Goal: Task Accomplishment & Management: Manage account settings

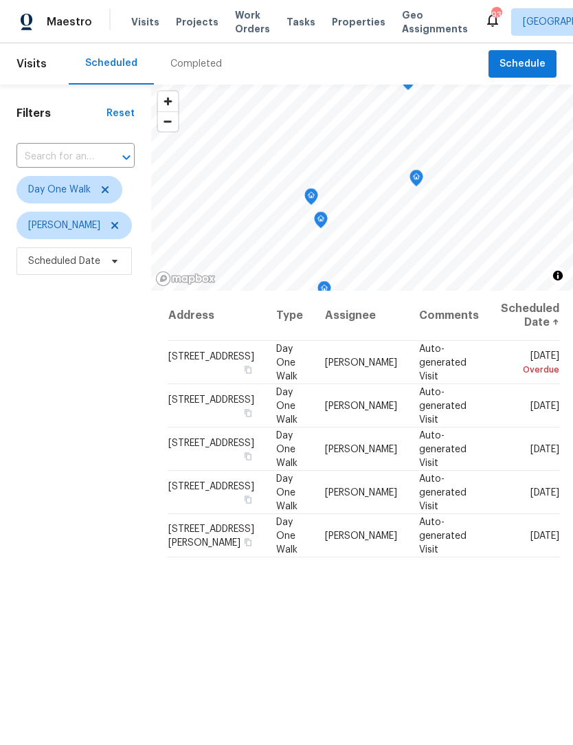
click at [241, 27] on span "Work Orders" at bounding box center [252, 21] width 35 height 27
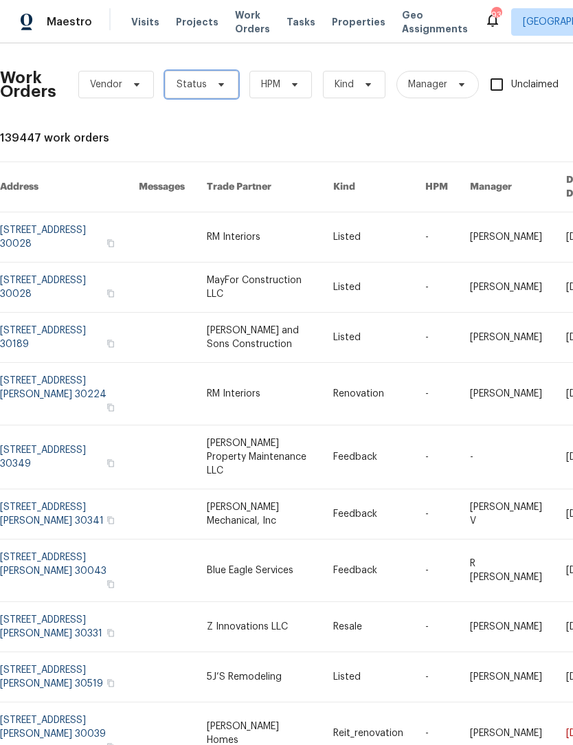
click at [218, 87] on icon at bounding box center [221, 84] width 11 height 11
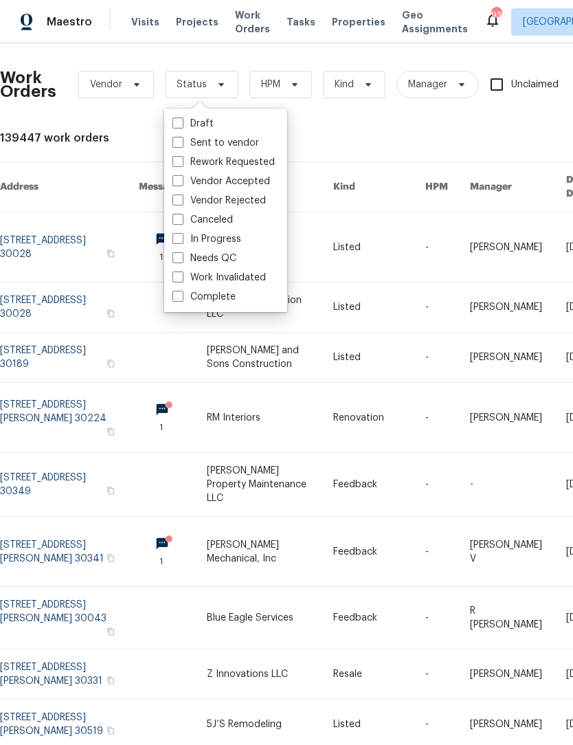
click at [179, 261] on span at bounding box center [177, 257] width 11 height 11
click at [179, 260] on input "Needs QC" at bounding box center [176, 255] width 9 height 9
checkbox input "true"
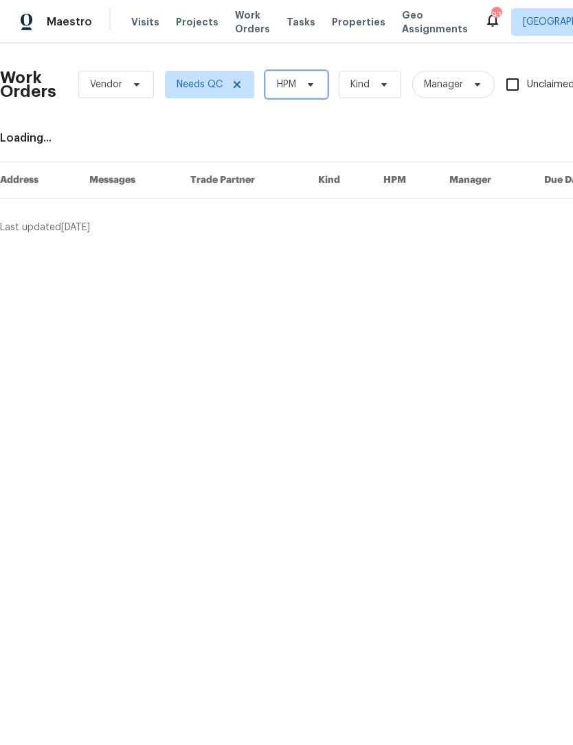
click at [312, 94] on span "HPM" at bounding box center [296, 84] width 63 height 27
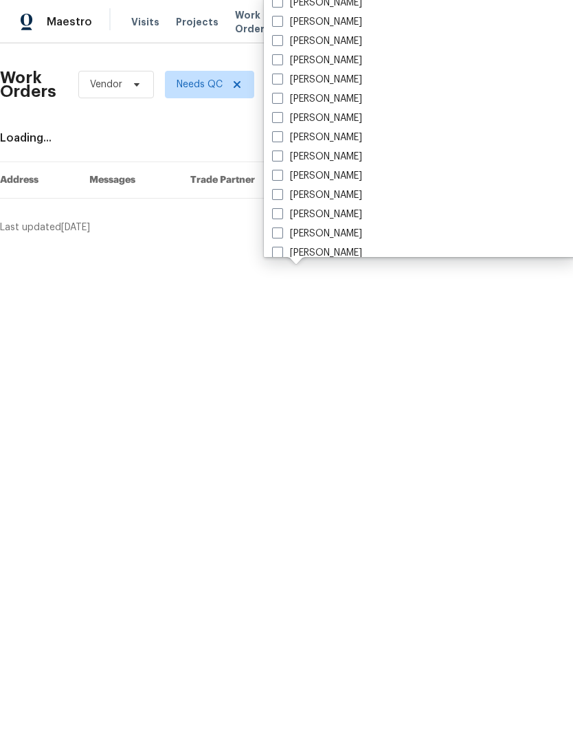
scroll to position [895, 0]
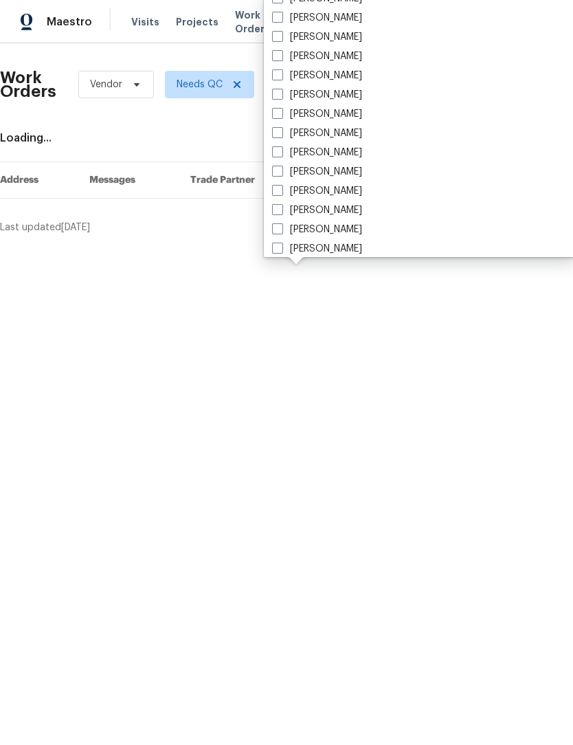
click at [277, 117] on span at bounding box center [277, 113] width 11 height 11
click at [277, 116] on input "[PERSON_NAME]" at bounding box center [276, 111] width 9 height 9
checkbox input "true"
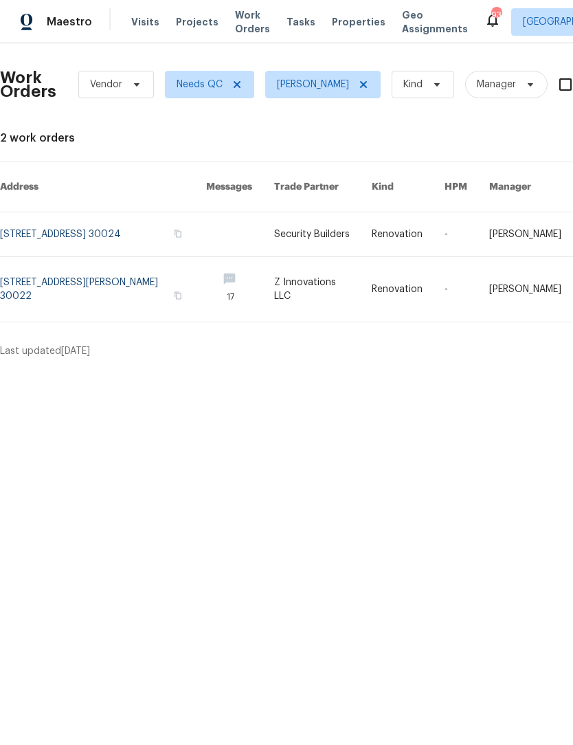
click at [140, 234] on link at bounding box center [103, 234] width 206 height 44
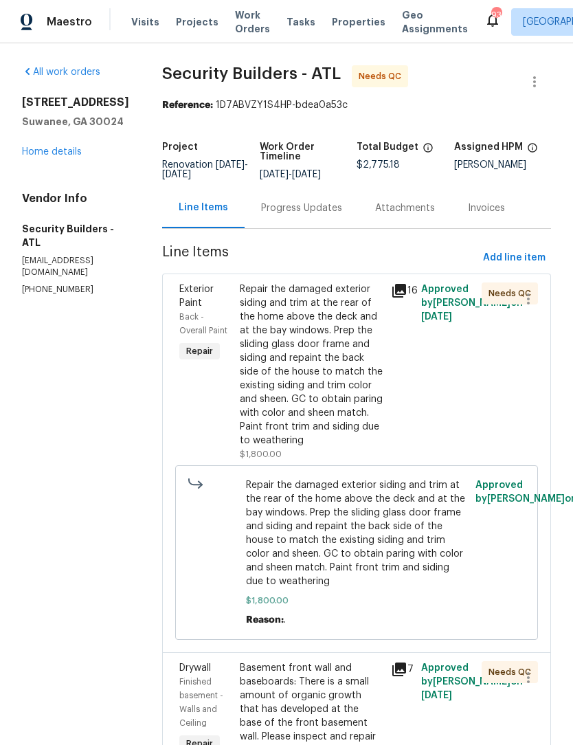
click at [355, 347] on div "Repair the damaged exterior siding and trim at the rear of the home above the d…" at bounding box center [311, 364] width 143 height 165
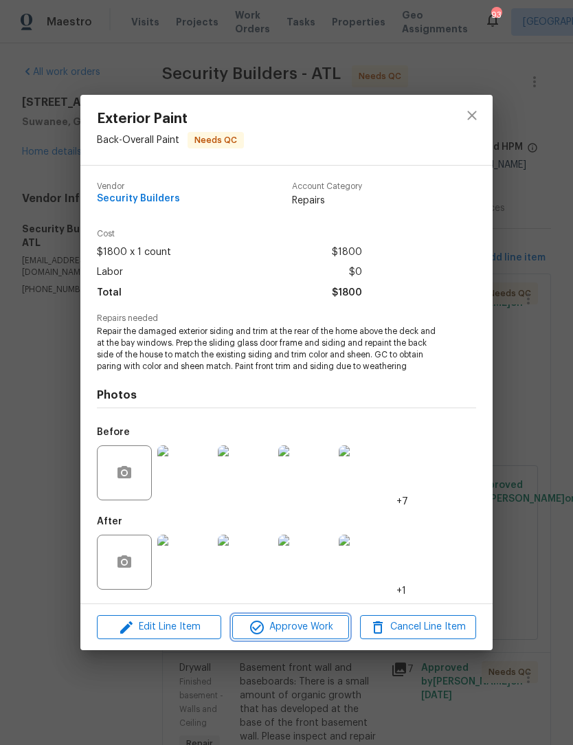
click at [317, 629] on span "Approve Work" at bounding box center [290, 626] width 108 height 17
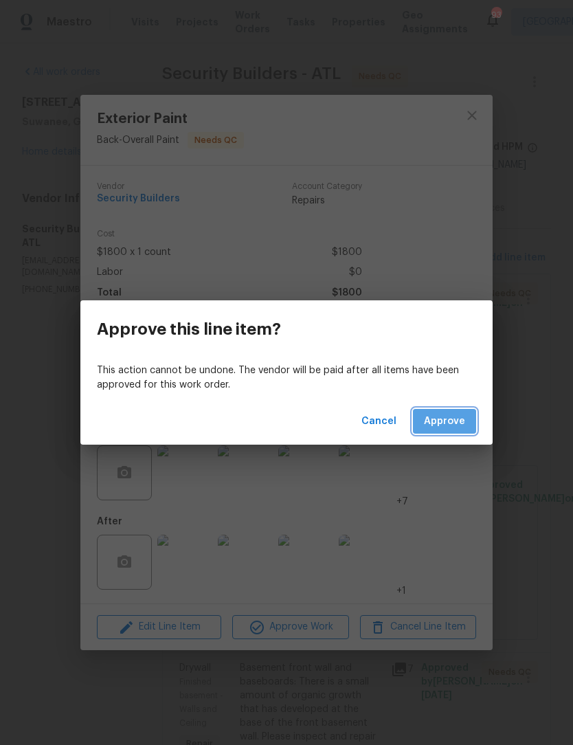
click at [458, 423] on span "Approve" at bounding box center [444, 421] width 41 height 17
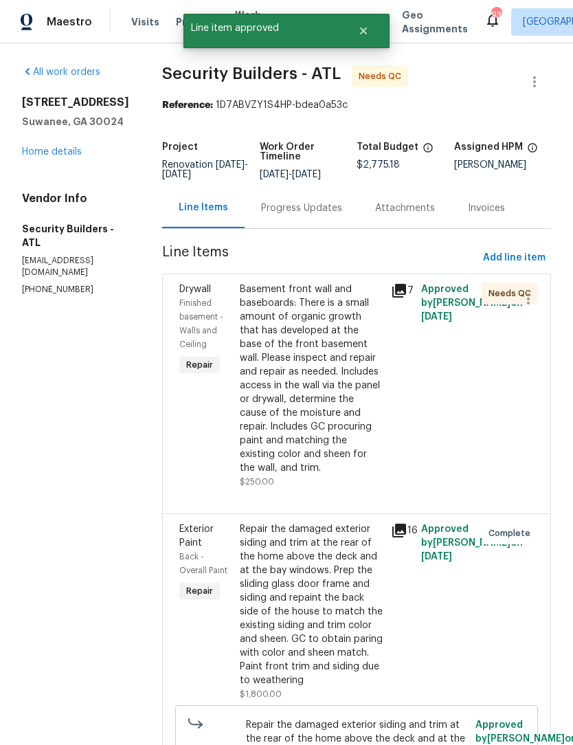
click at [344, 386] on div "Basement front wall and baseboards: There is a small amount of organic growth t…" at bounding box center [311, 378] width 143 height 192
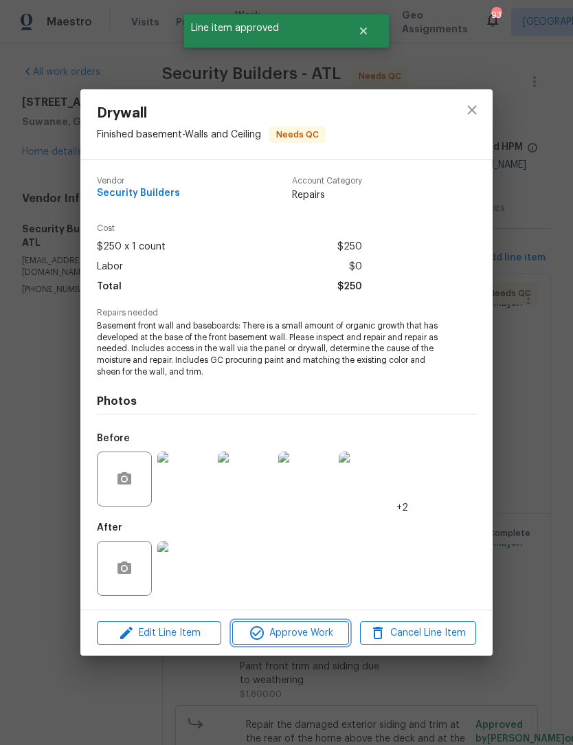
click at [320, 638] on span "Approve Work" at bounding box center [290, 633] width 108 height 17
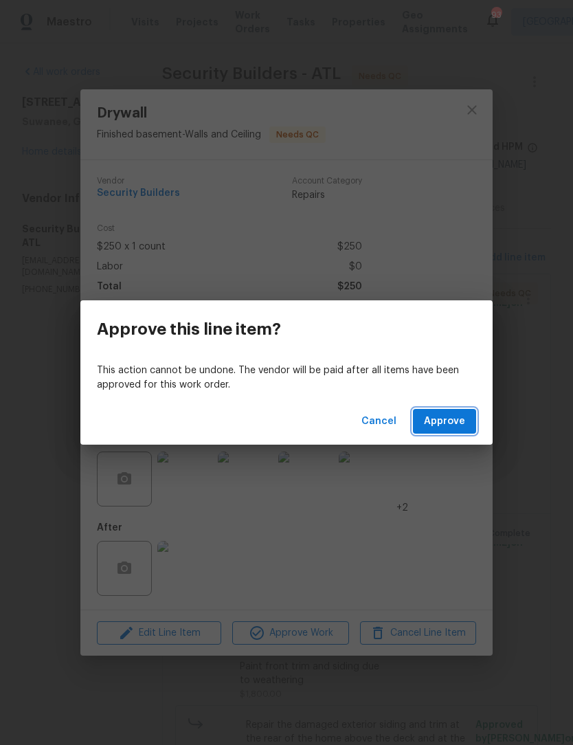
click at [438, 420] on span "Approve" at bounding box center [444, 421] width 41 height 17
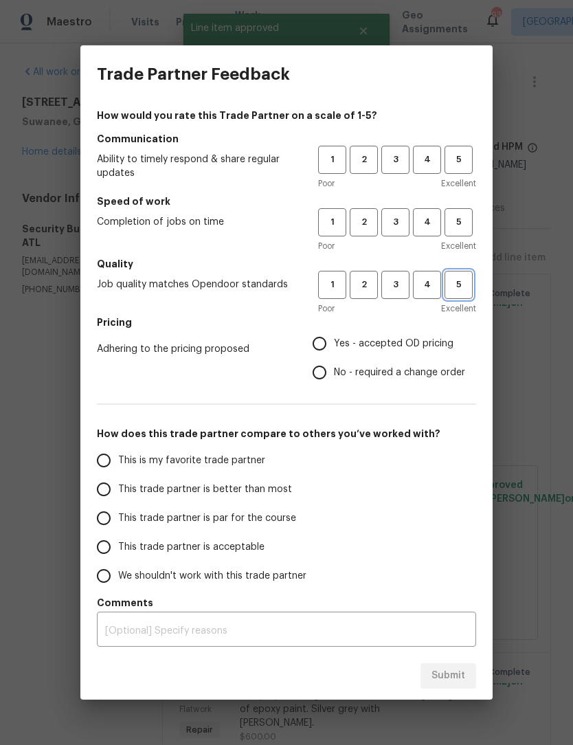
click at [467, 297] on button "5" at bounding box center [459, 285] width 28 height 28
click at [469, 230] on span "5" at bounding box center [458, 222] width 25 height 16
click at [469, 160] on span "5" at bounding box center [458, 160] width 25 height 16
click at [322, 352] on input "Yes - accepted OD pricing" at bounding box center [319, 343] width 29 height 29
radio input "true"
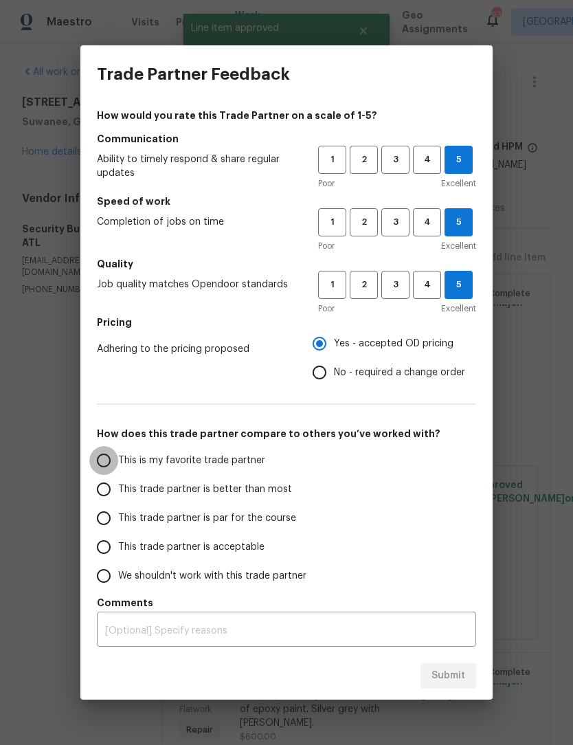
click at [106, 459] on input "This is my favorite trade partner" at bounding box center [103, 460] width 29 height 29
click at [462, 681] on span "Submit" at bounding box center [449, 675] width 34 height 17
radio input "true"
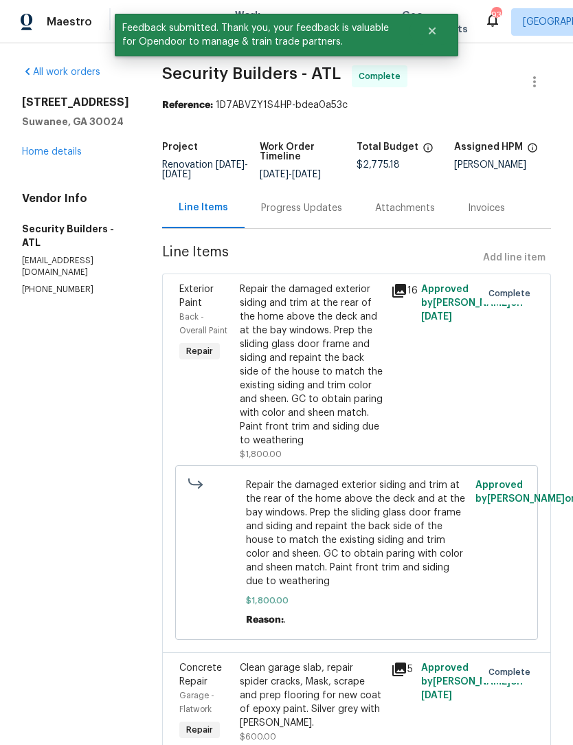
click at [342, 215] on div "Progress Updates" at bounding box center [301, 208] width 81 height 14
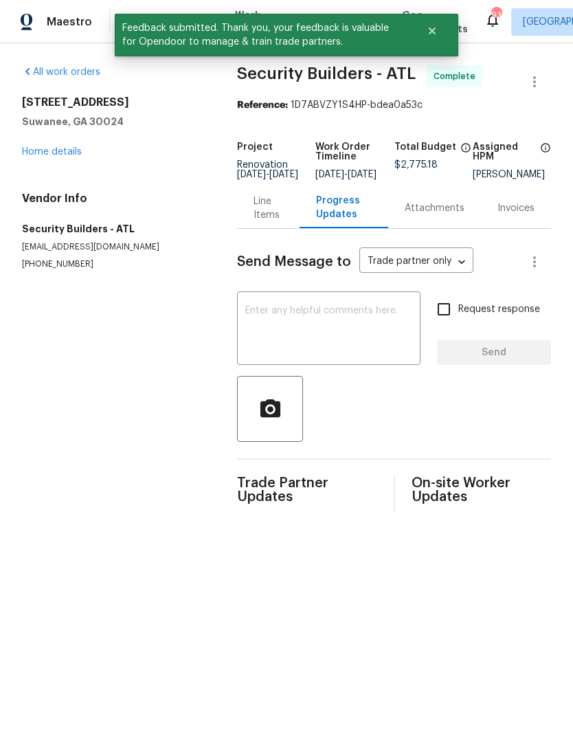
click at [298, 320] on textarea at bounding box center [328, 330] width 167 height 48
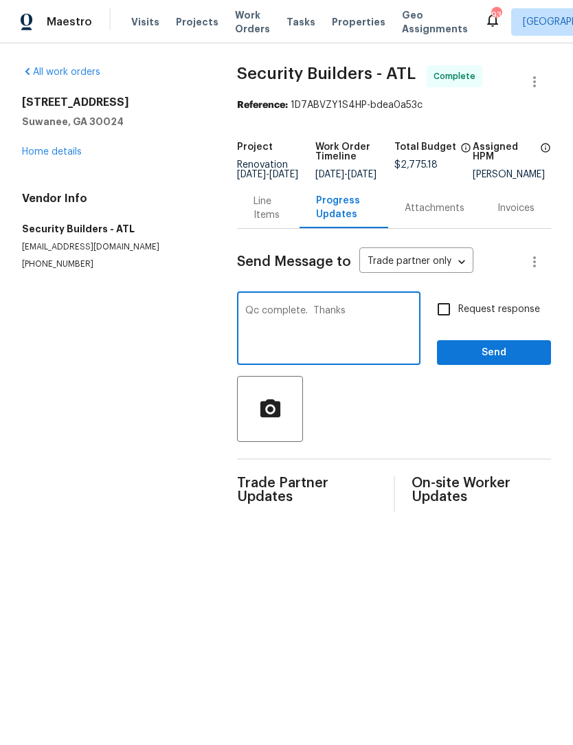
type textarea "Qc complete. Thanks"
click at [497, 359] on span "Send" at bounding box center [494, 352] width 92 height 17
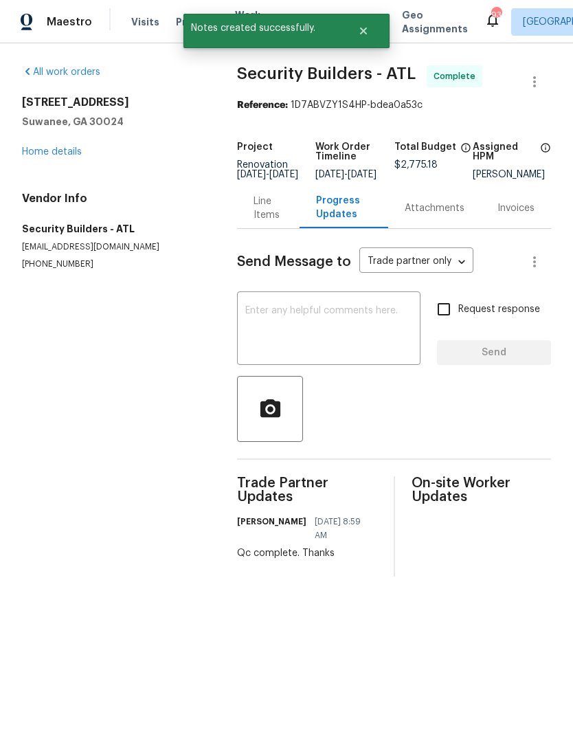
click at [49, 155] on link "Home details" at bounding box center [52, 152] width 60 height 10
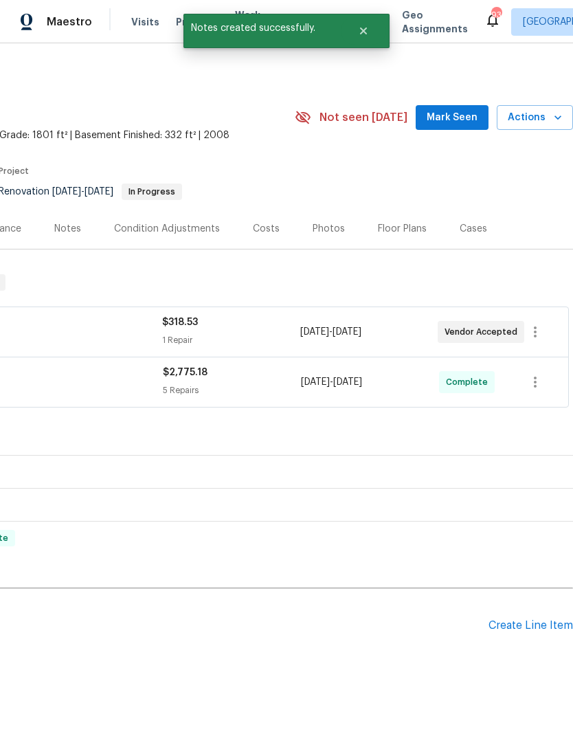
scroll to position [0, 203]
click at [450, 118] on span "Mark Seen" at bounding box center [452, 117] width 51 height 17
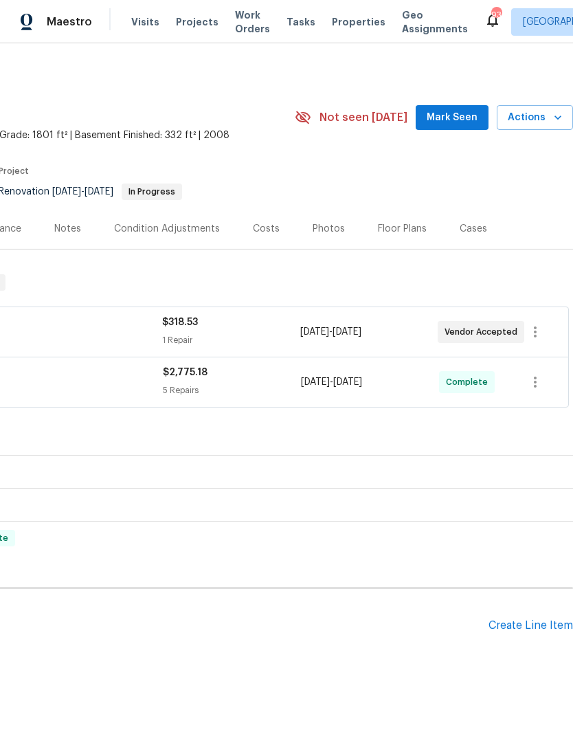
click at [407, 118] on span "Not seen [DATE]" at bounding box center [364, 118] width 88 height 14
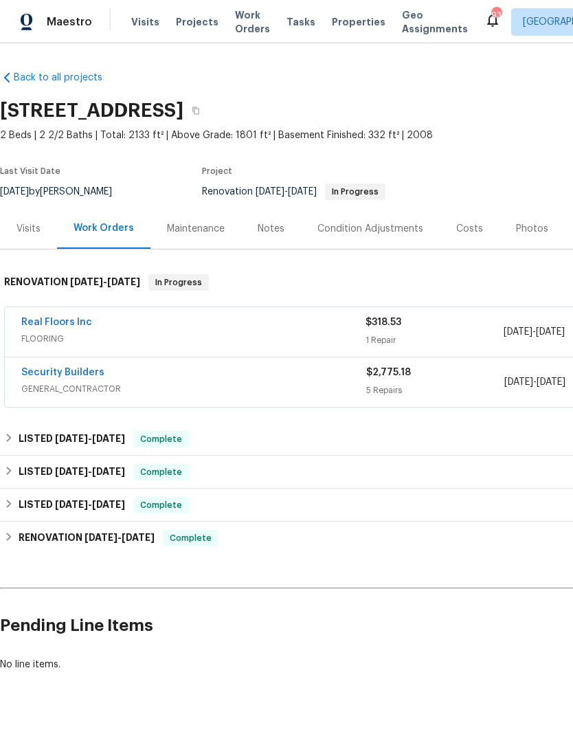
scroll to position [0, 0]
click at [56, 326] on link "Real Floors Inc" at bounding box center [56, 322] width 71 height 10
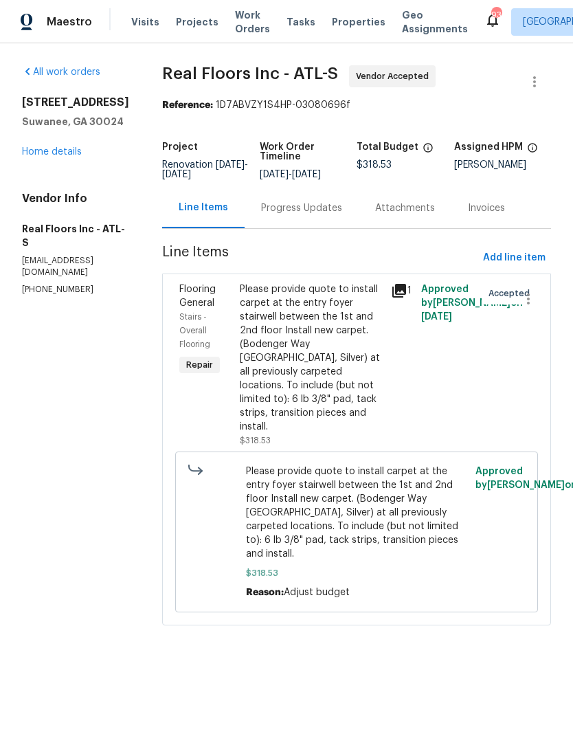
click at [335, 206] on div "Progress Updates" at bounding box center [301, 208] width 81 height 14
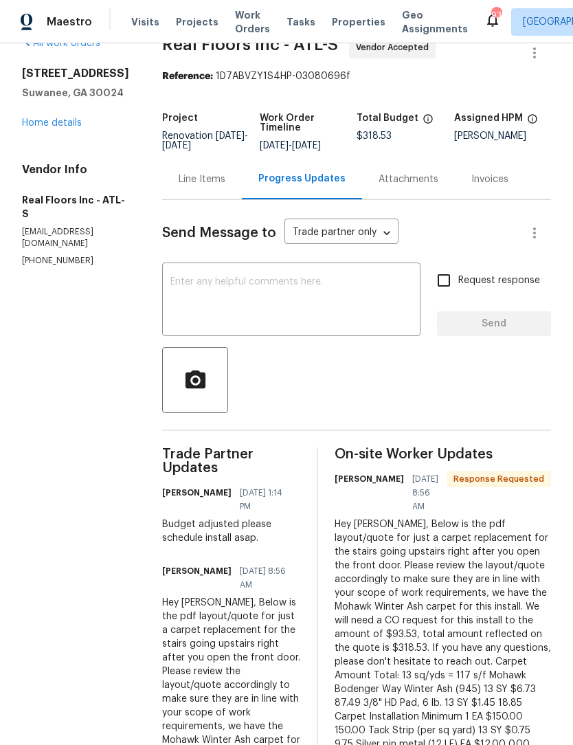
scroll to position [36, 0]
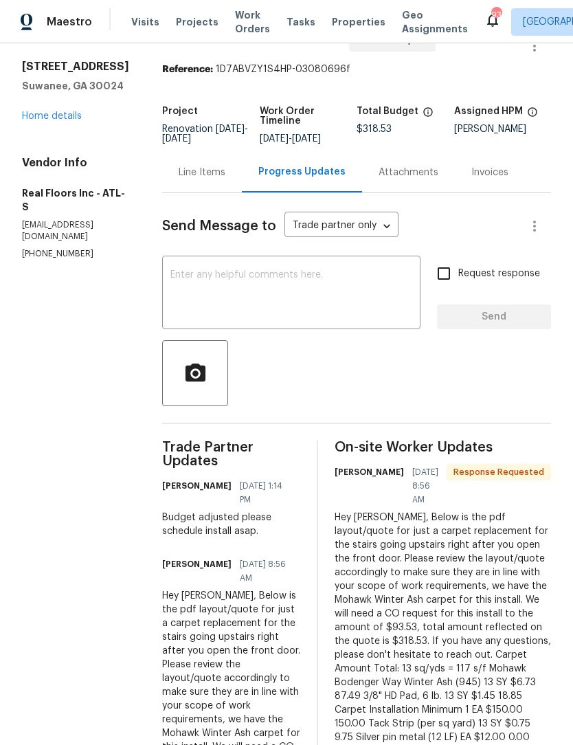
click at [322, 287] on textarea at bounding box center [291, 294] width 242 height 48
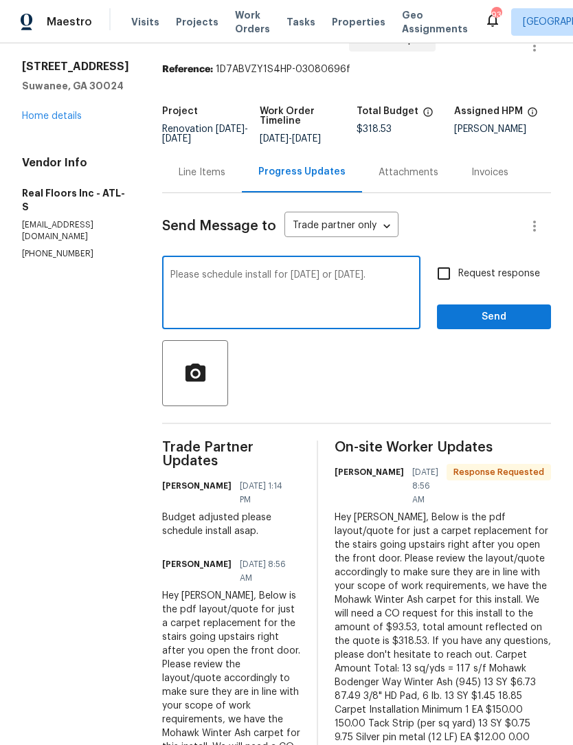
type textarea "Please schedule install for Friday or Monday."
click at [447, 278] on input "Request response" at bounding box center [443, 273] width 29 height 29
checkbox input "true"
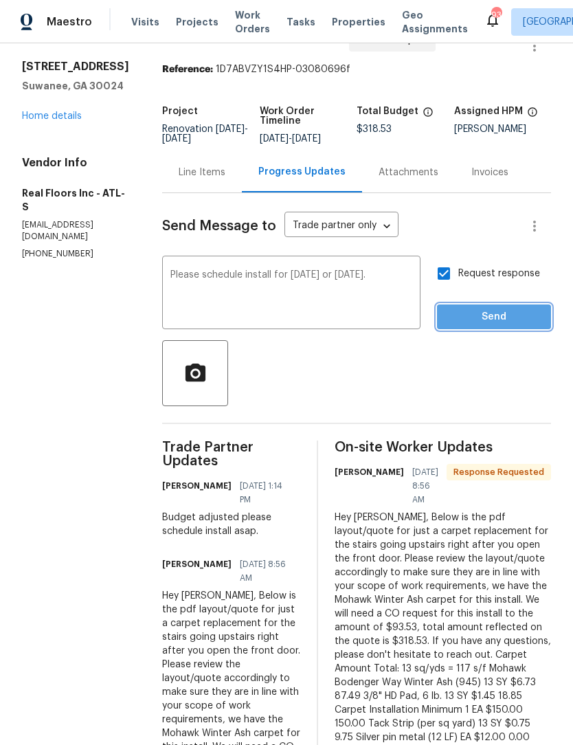
click at [518, 321] on span "Send" at bounding box center [494, 317] width 92 height 17
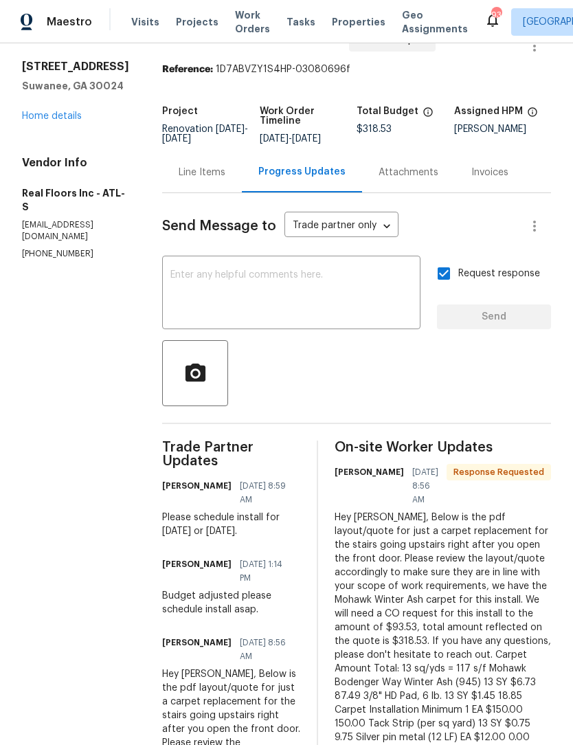
click at [64, 115] on link "Home details" at bounding box center [52, 116] width 60 height 10
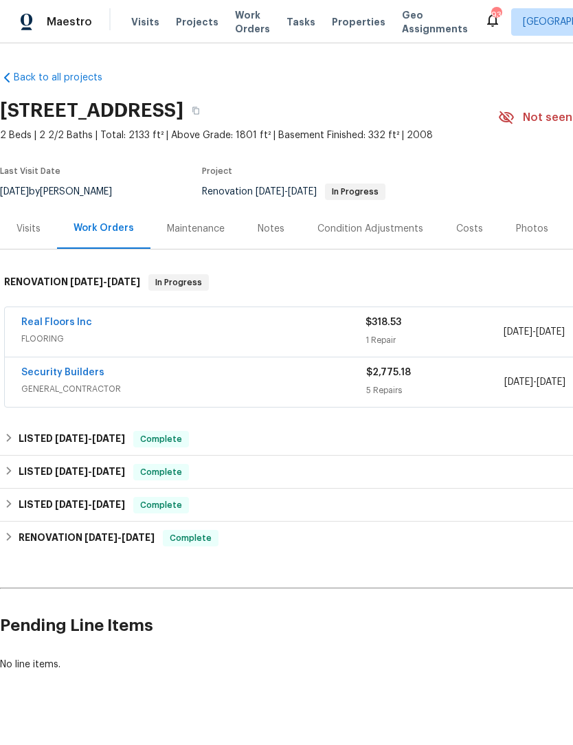
click at [278, 227] on div "Notes" at bounding box center [271, 229] width 27 height 14
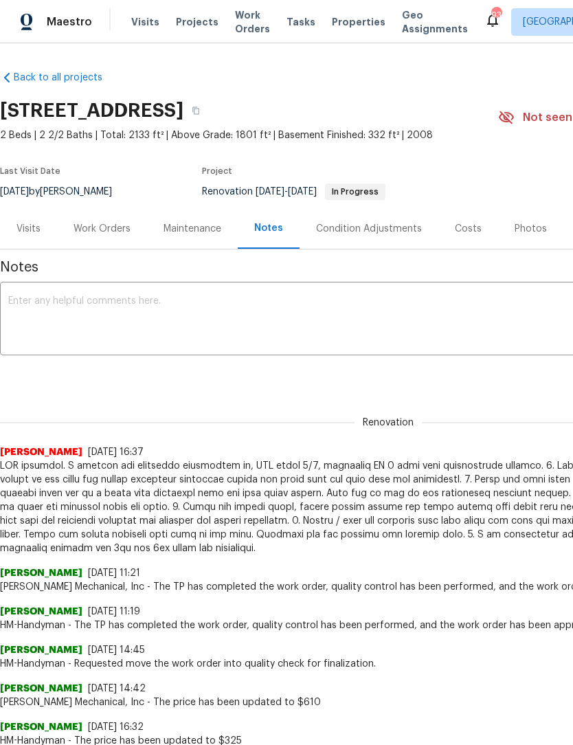
click at [250, 310] on textarea at bounding box center [388, 320] width 760 height 48
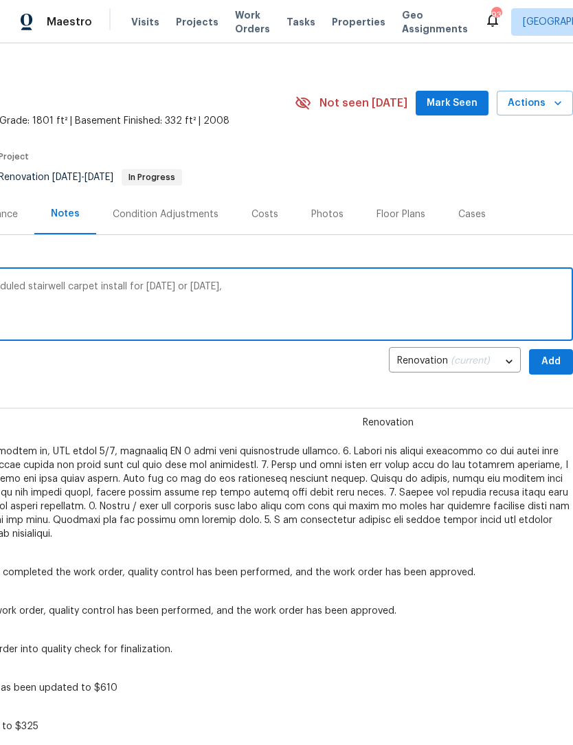
scroll to position [14, 203]
type textarea "Qc complete supplemental repairs, Scheduled stairwell carpet install for Friday…"
click at [552, 364] on span "Add" at bounding box center [551, 361] width 22 height 17
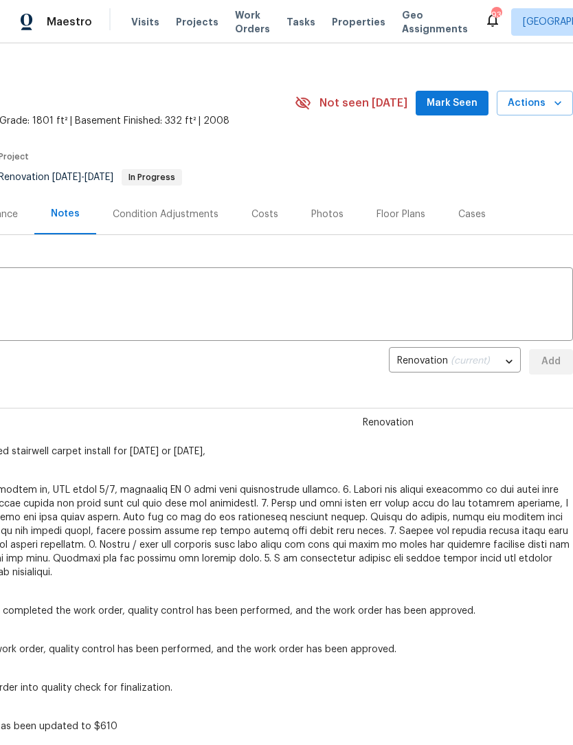
click at [465, 100] on span "Mark Seen" at bounding box center [452, 103] width 51 height 17
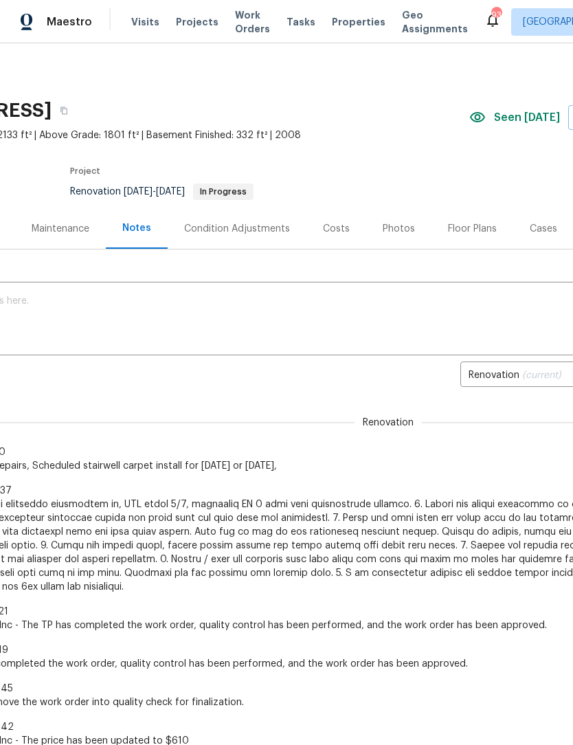
scroll to position [0, 159]
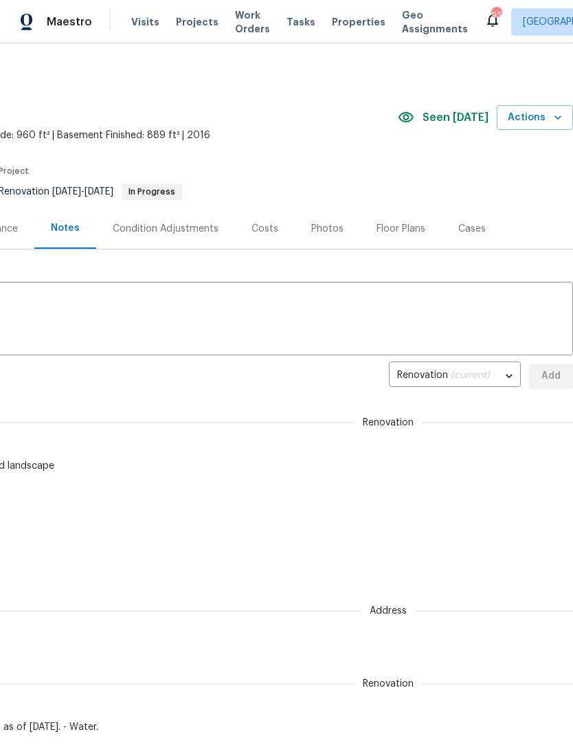
scroll to position [0, 203]
click at [249, 29] on span "Work Orders" at bounding box center [252, 21] width 35 height 27
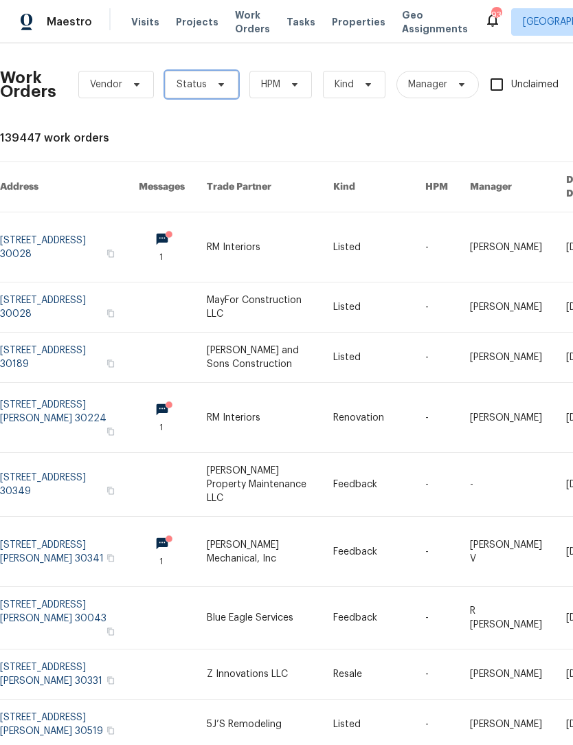
click at [216, 87] on icon at bounding box center [221, 84] width 11 height 11
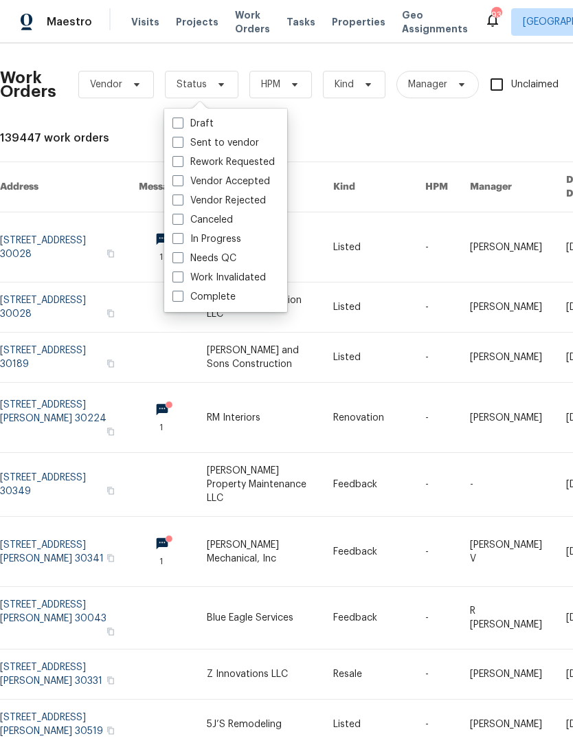
click at [180, 264] on label "Needs QC" at bounding box center [204, 258] width 64 height 14
click at [180, 260] on input "Needs QC" at bounding box center [176, 255] width 9 height 9
checkbox input "true"
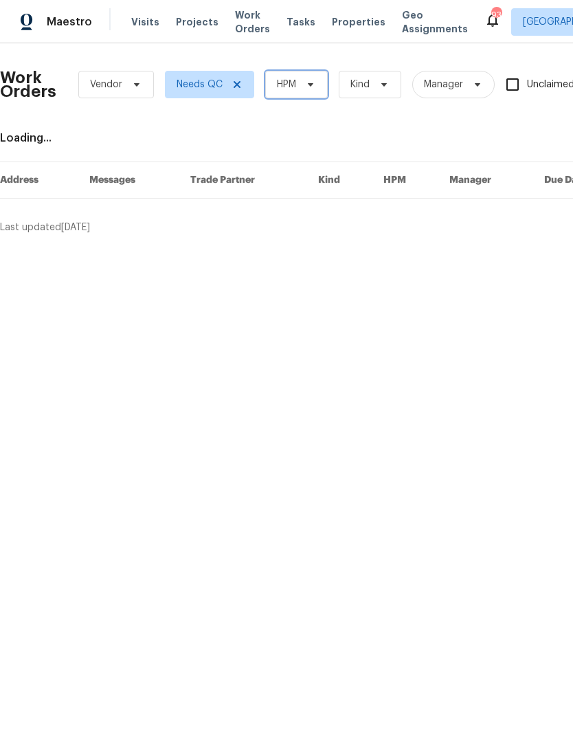
click at [315, 89] on icon at bounding box center [310, 84] width 11 height 11
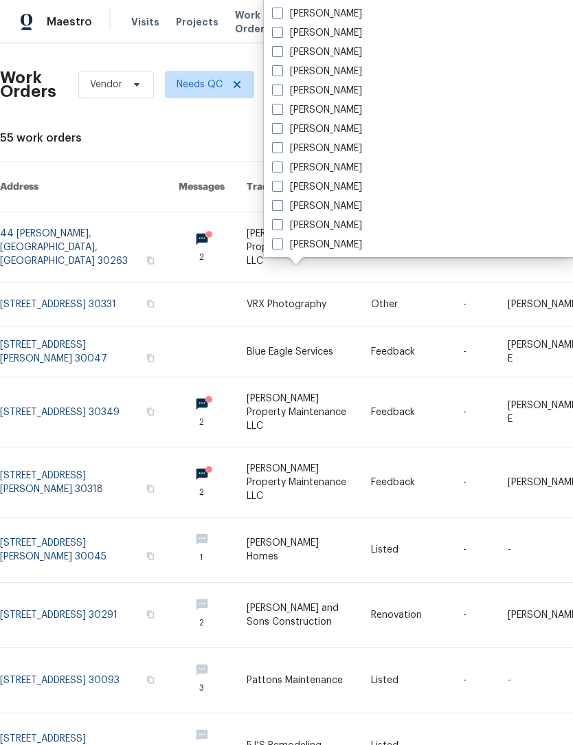
scroll to position [858, 0]
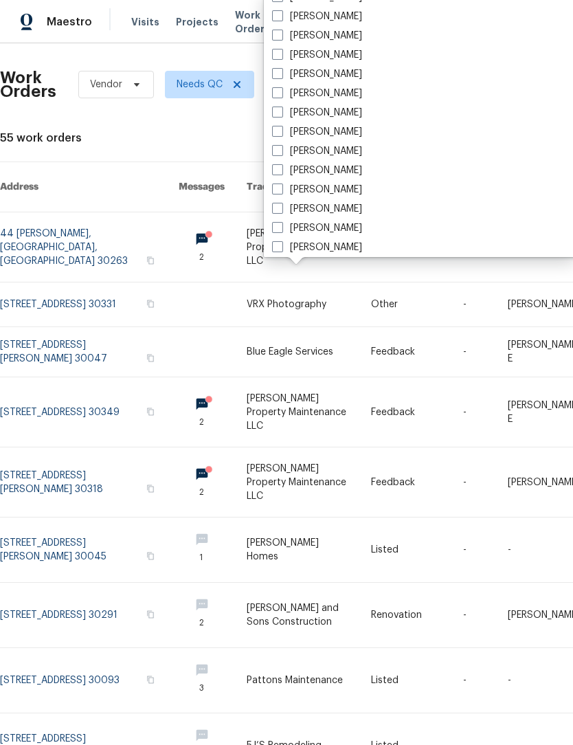
click at [283, 151] on label "[PERSON_NAME]" at bounding box center [317, 151] width 90 height 14
click at [281, 151] on input "[PERSON_NAME]" at bounding box center [276, 148] width 9 height 9
checkbox input "true"
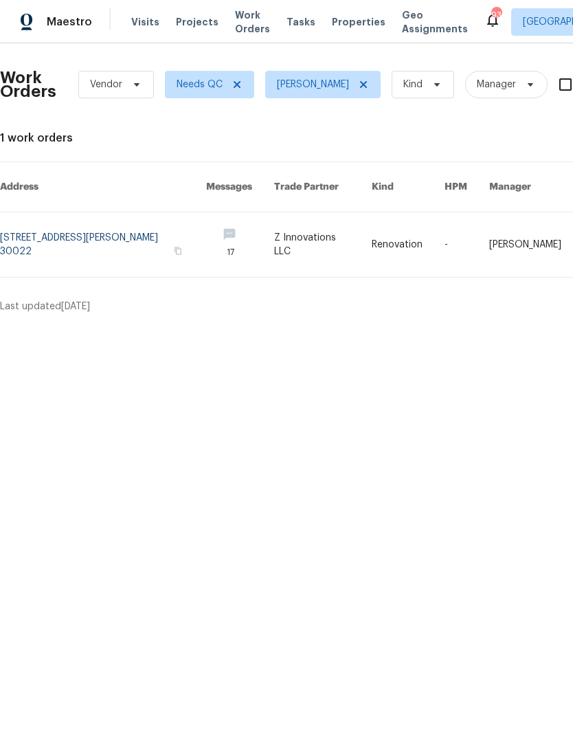
click at [127, 238] on link at bounding box center [103, 244] width 206 height 65
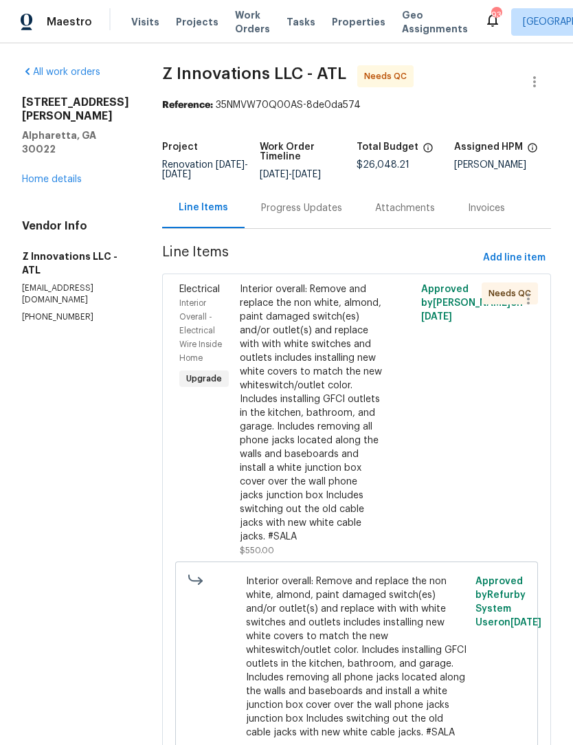
click at [312, 215] on div "Progress Updates" at bounding box center [301, 208] width 81 height 14
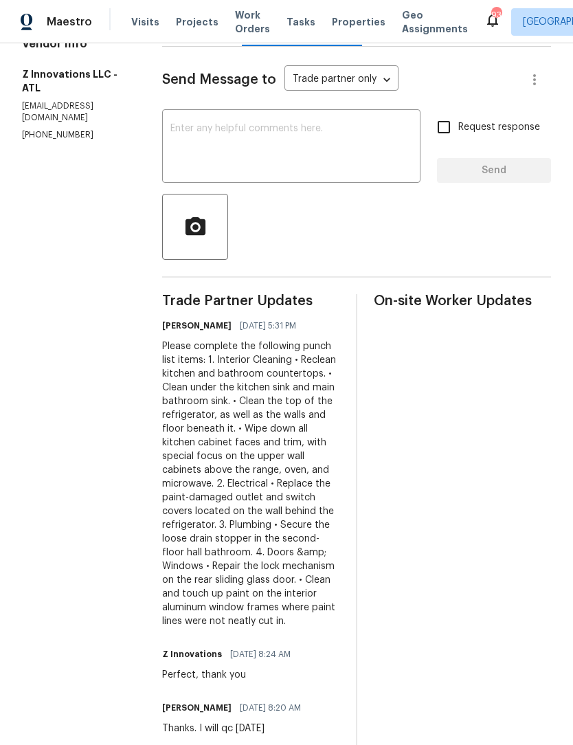
scroll to position [172, 0]
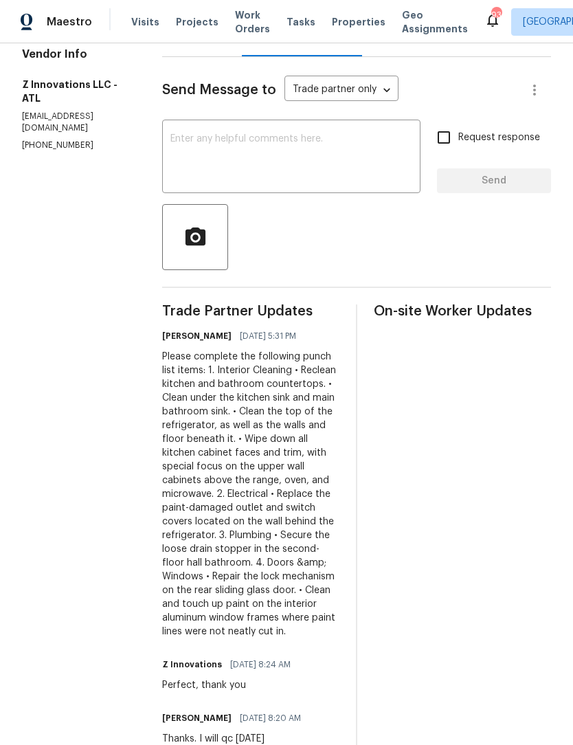
click at [231, 154] on textarea at bounding box center [291, 158] width 242 height 48
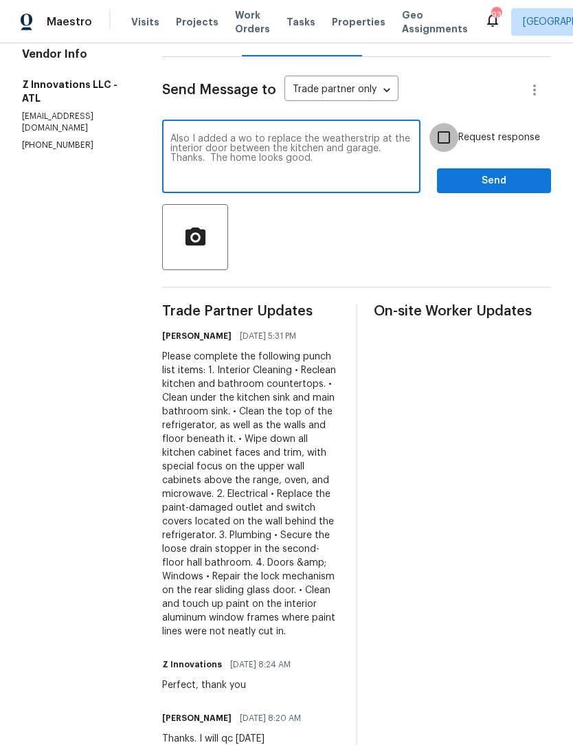
type textarea "Also I added a wo to replace the weatherstrip at the interior door between the …"
click at [443, 150] on input "Request response" at bounding box center [443, 137] width 29 height 29
checkbox input "true"
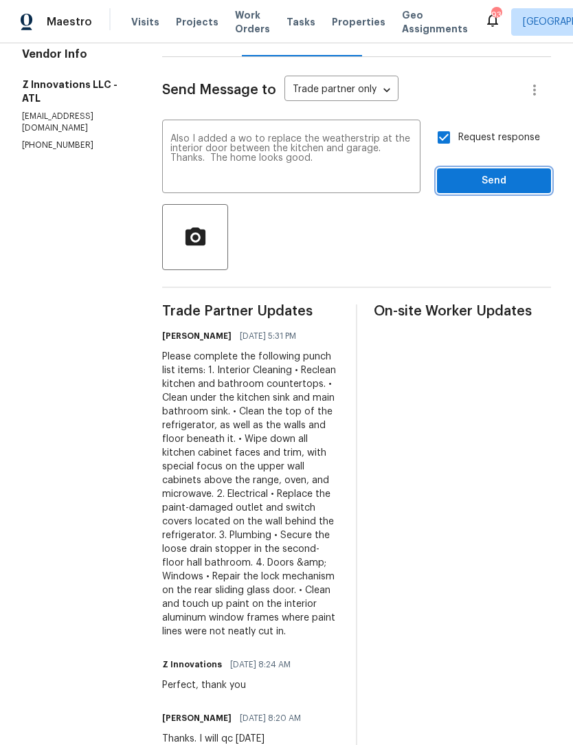
click at [506, 190] on span "Send" at bounding box center [494, 180] width 92 height 17
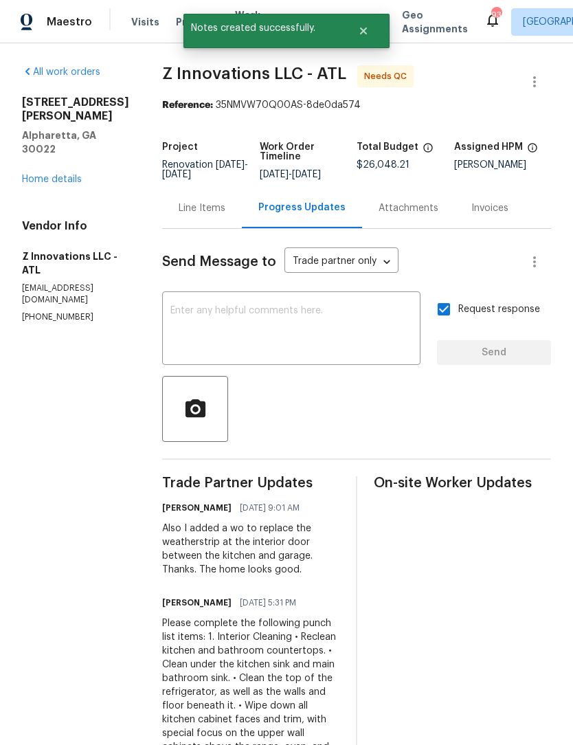
click at [201, 208] on div "Line Items" at bounding box center [202, 208] width 80 height 41
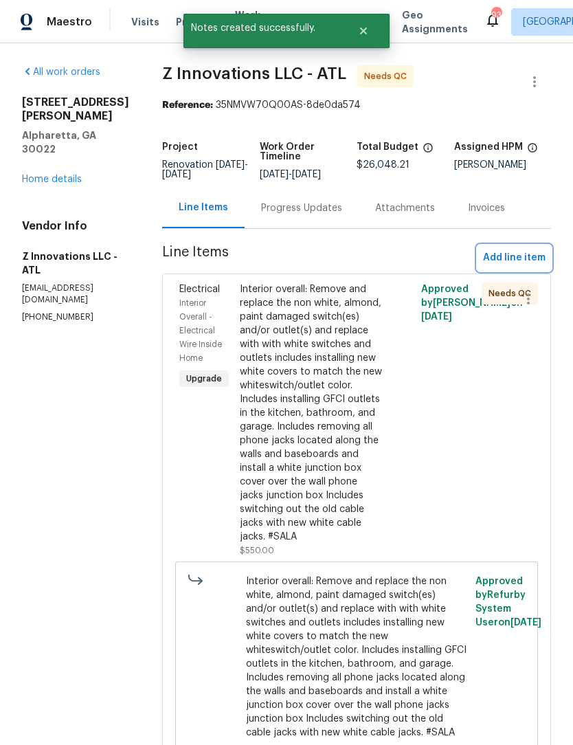
click at [522, 267] on span "Add line item" at bounding box center [514, 257] width 63 height 17
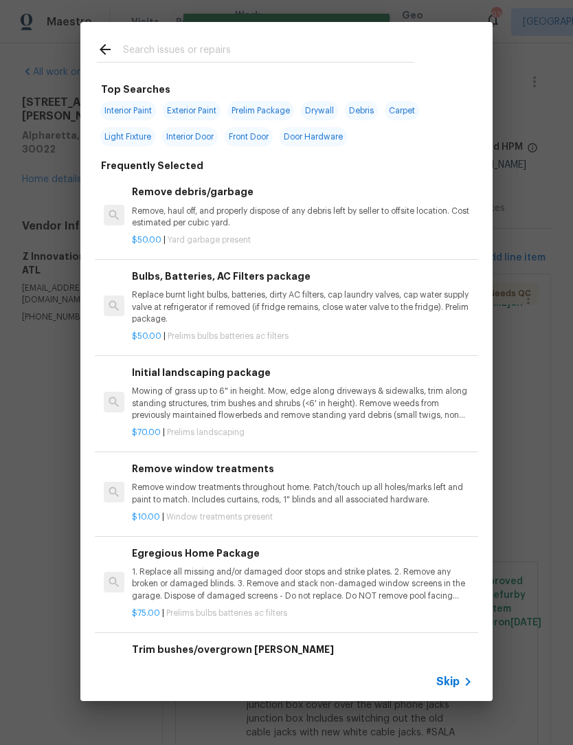
click at [221, 50] on input "text" at bounding box center [268, 51] width 291 height 21
type input "E"
type input "Weather"
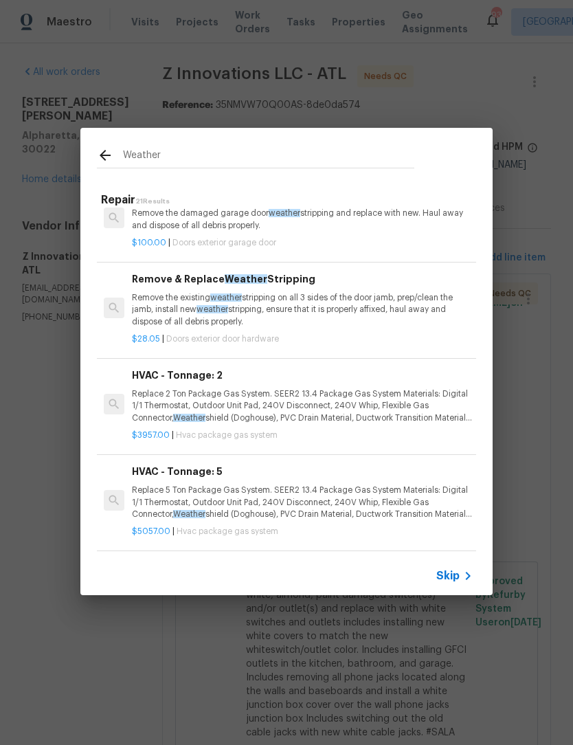
scroll to position [104, 0]
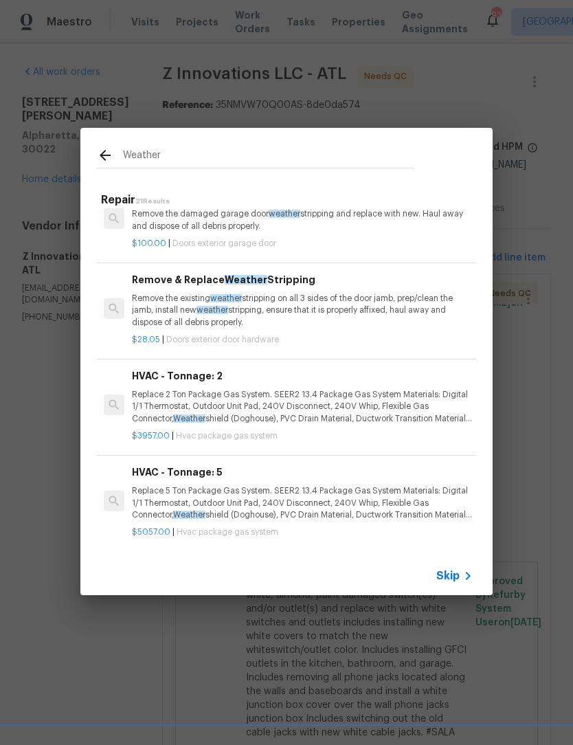
click at [273, 311] on p "Remove the existing weather stripping on all 3 sides of the door jamb, prep/cle…" at bounding box center [302, 310] width 341 height 35
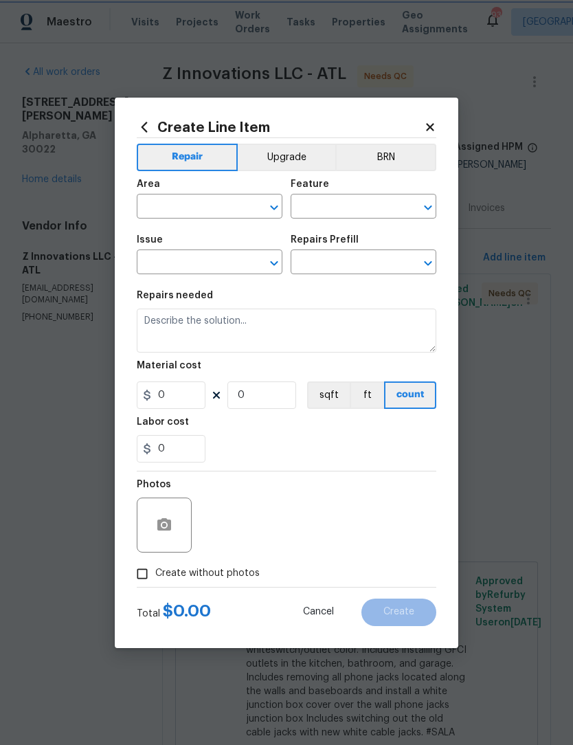
type input "Interior Door"
type input "Exterior Door Hardware"
type input "Remove & Replace Weather Stripping $28.05"
type textarea "Remove the existing weather stripping on all 3 sides of the door jamb, prep/cle…"
type input "28.05"
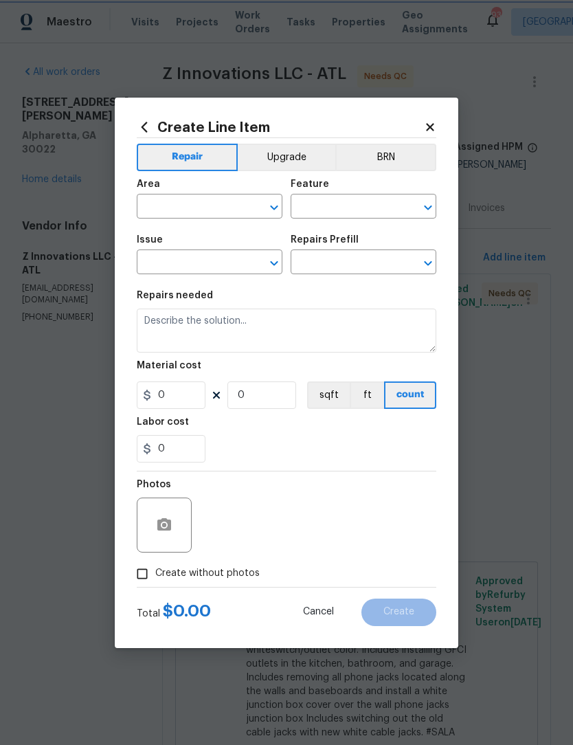
type input "1"
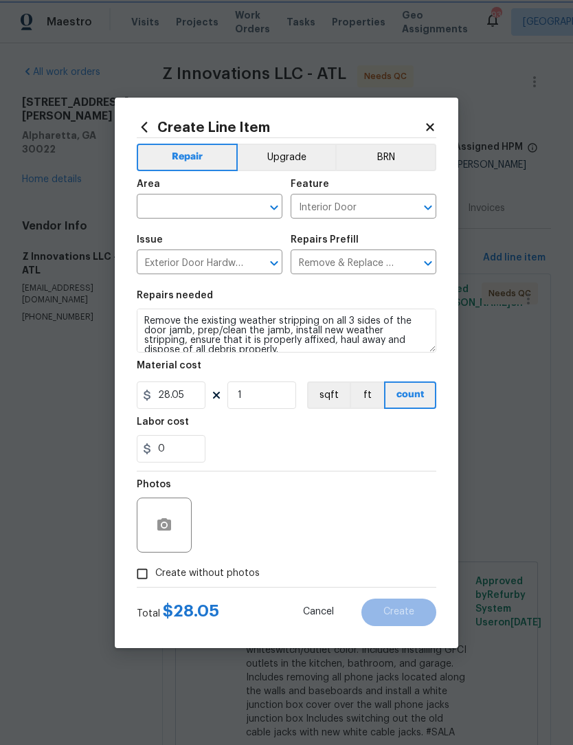
click at [273, 207] on icon "Open" at bounding box center [274, 207] width 8 height 5
type input "k"
click at [192, 239] on li "Garage" at bounding box center [210, 238] width 146 height 23
type input "Garage"
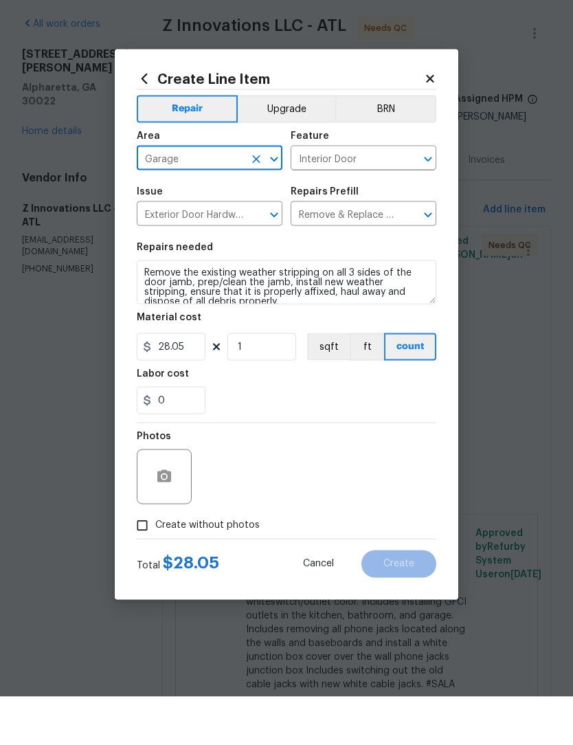
click at [145, 561] on input "Create without photos" at bounding box center [142, 574] width 26 height 26
checkbox input "true"
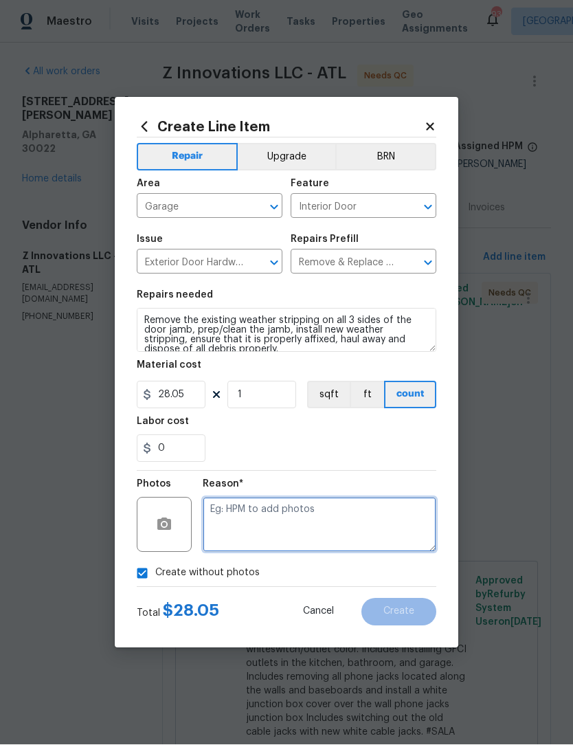
click at [270, 546] on textarea at bounding box center [320, 525] width 234 height 55
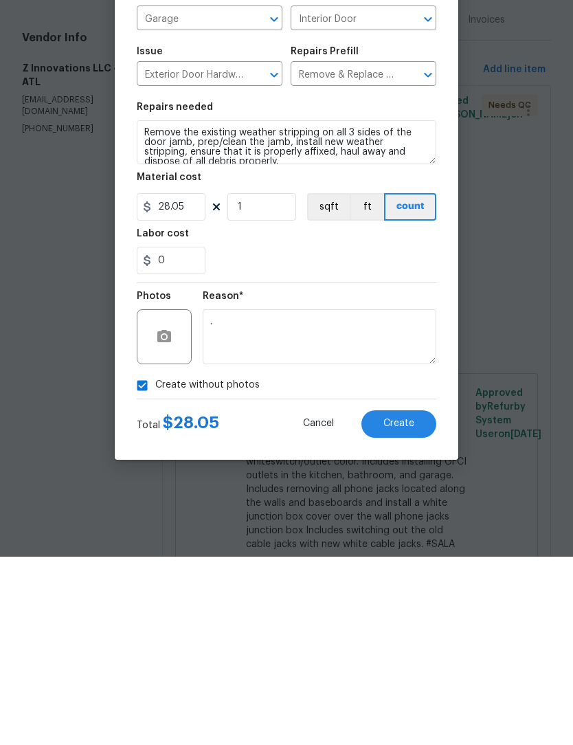
scroll to position [0, 0]
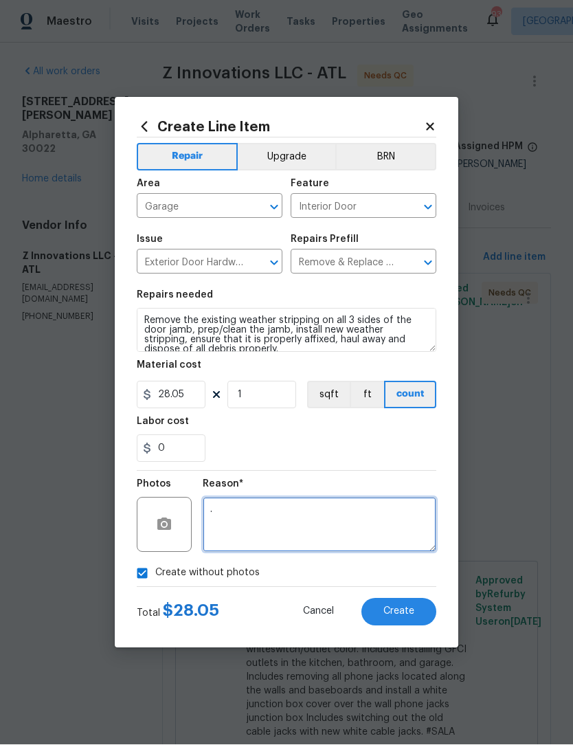
type textarea "."
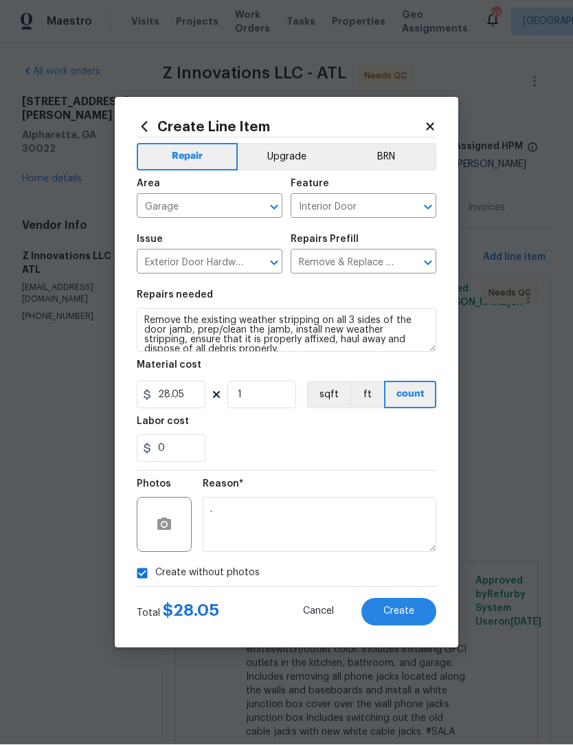
click at [412, 626] on button "Create" at bounding box center [398, 612] width 75 height 27
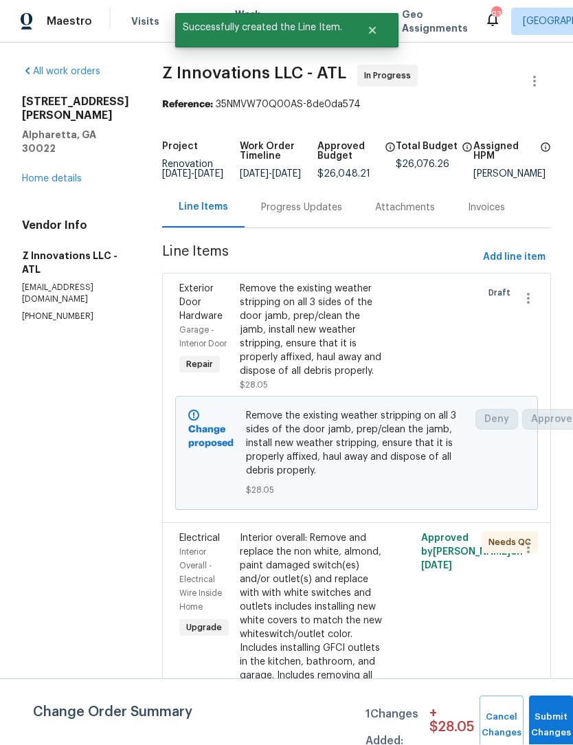
scroll to position [1, 0]
click at [550, 722] on button "Submit Changes" at bounding box center [551, 725] width 44 height 59
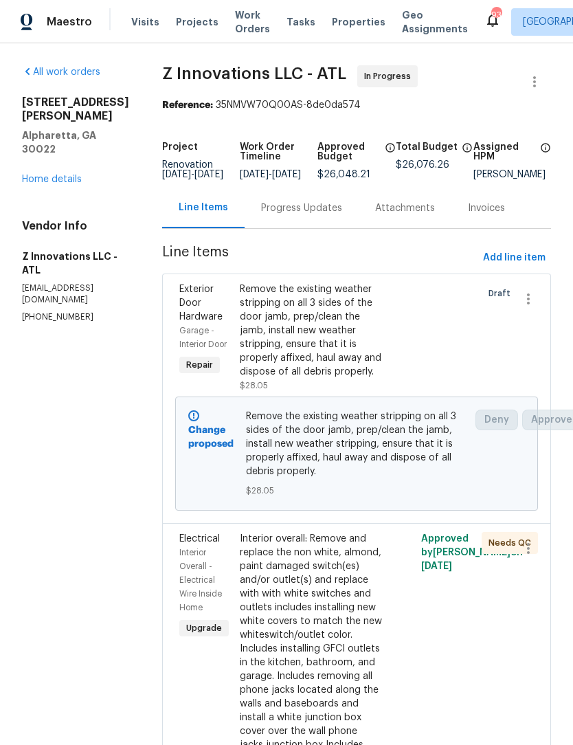
scroll to position [0, 0]
click at [60, 175] on link "Home details" at bounding box center [52, 180] width 60 height 10
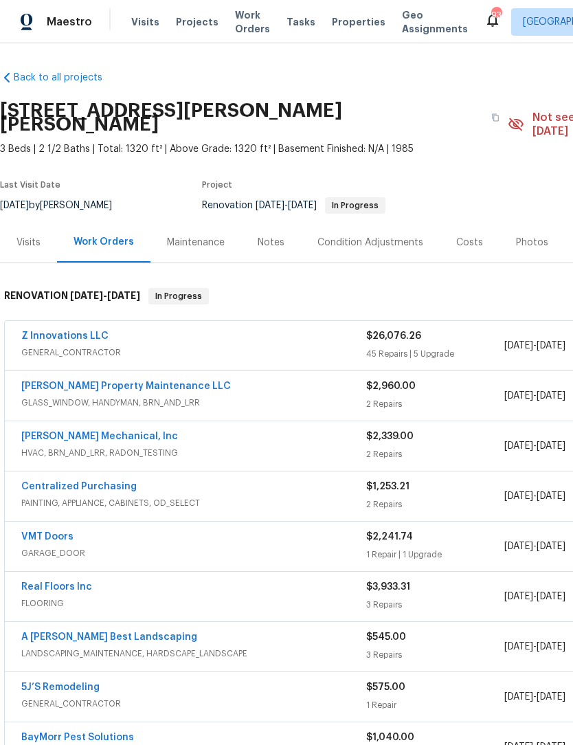
click at [57, 346] on span "GENERAL_CONTRACTOR" at bounding box center [193, 353] width 345 height 14
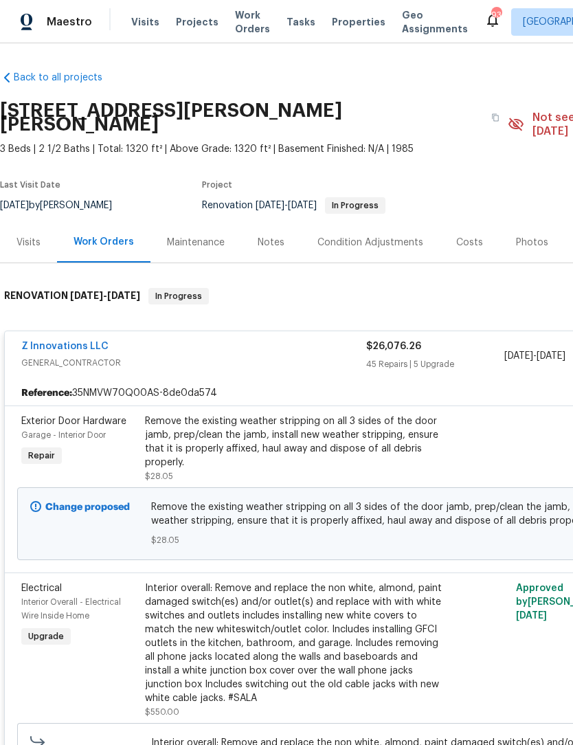
click at [51, 342] on link "Z Innovations LLC" at bounding box center [64, 347] width 87 height 10
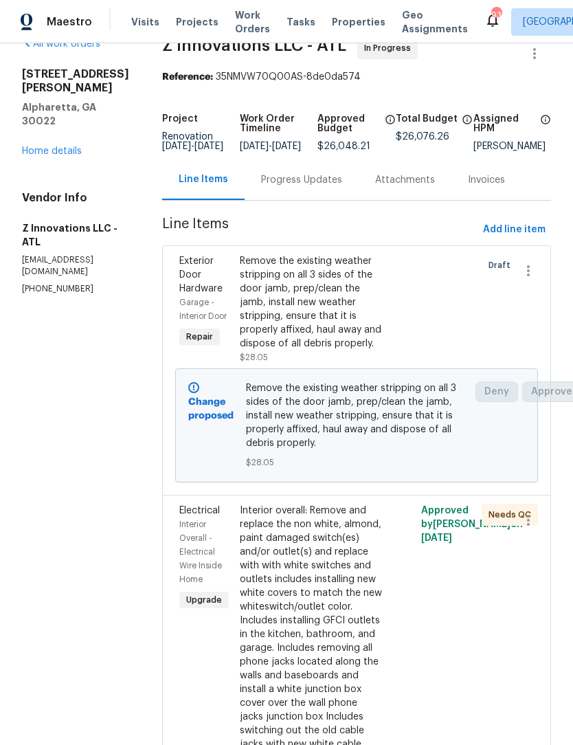
scroll to position [28, 0]
